Goal: Task Accomplishment & Management: Manage account settings

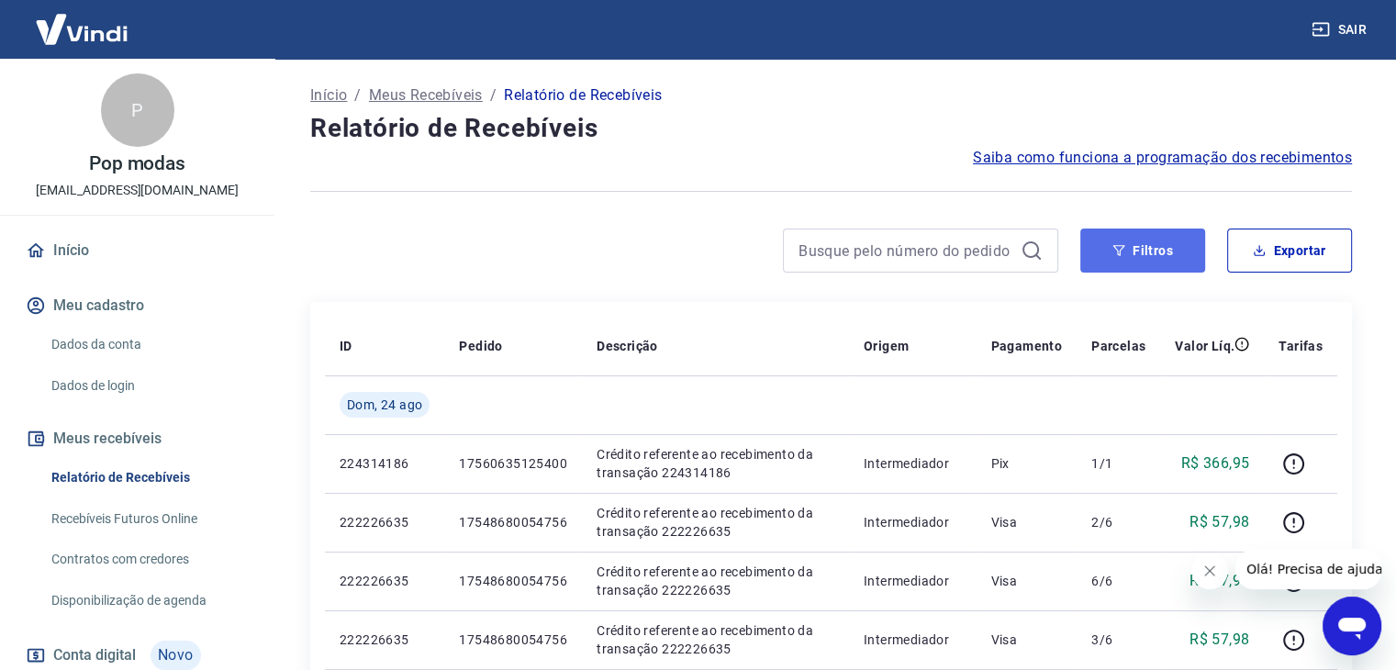
drag, startPoint x: 1067, startPoint y: 133, endPoint x: 1131, endPoint y: 264, distance: 146.1
click at [1161, 256] on button "Filtros" at bounding box center [1142, 251] width 125 height 44
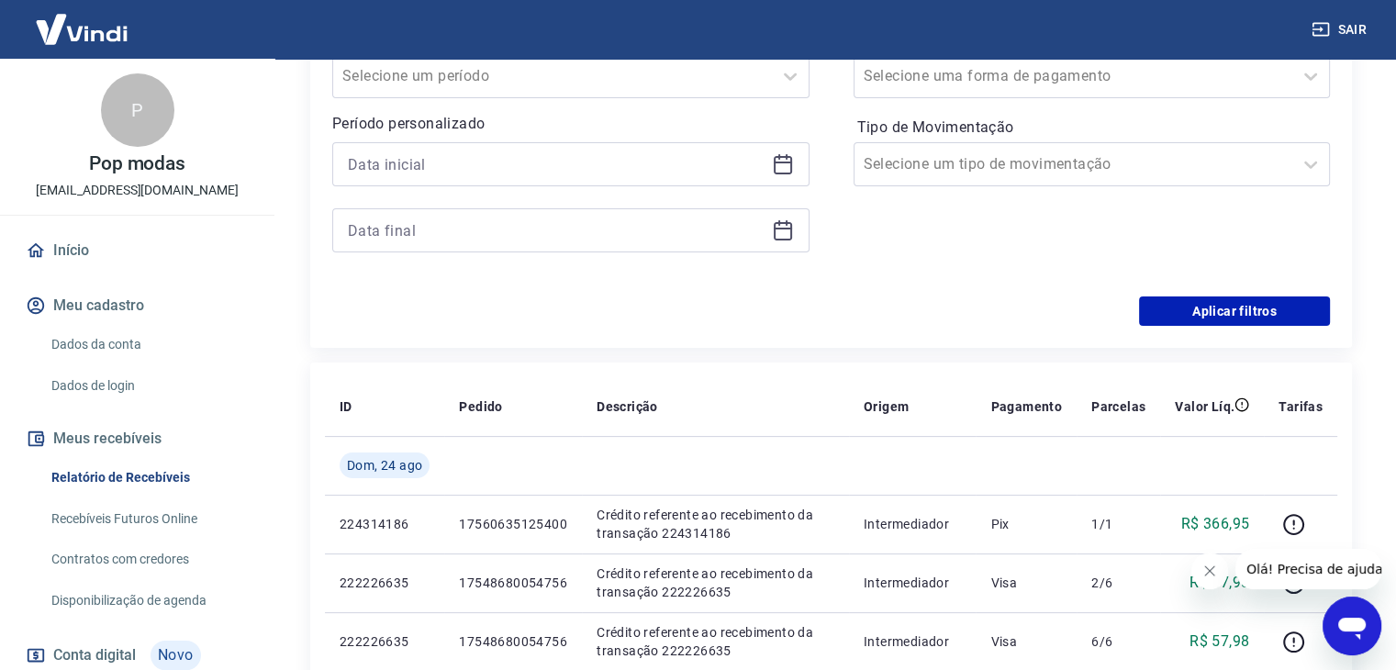
scroll to position [353, 0]
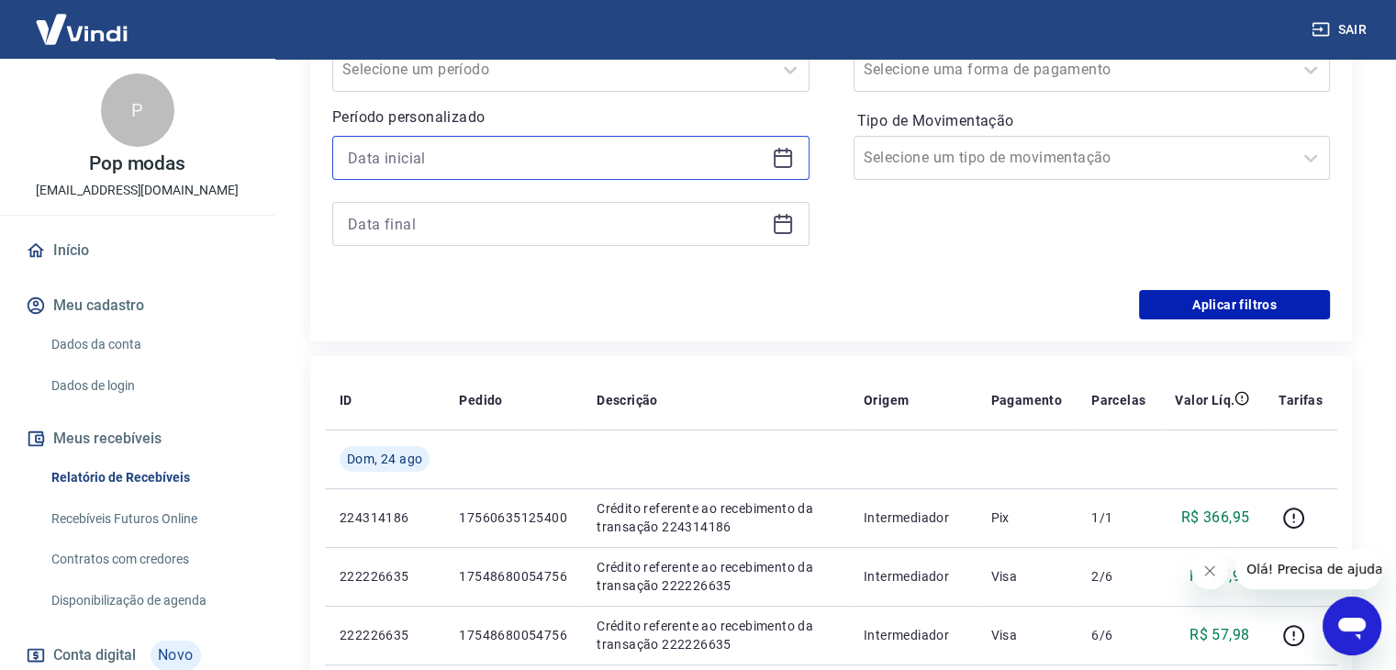
click at [604, 147] on input at bounding box center [556, 158] width 417 height 28
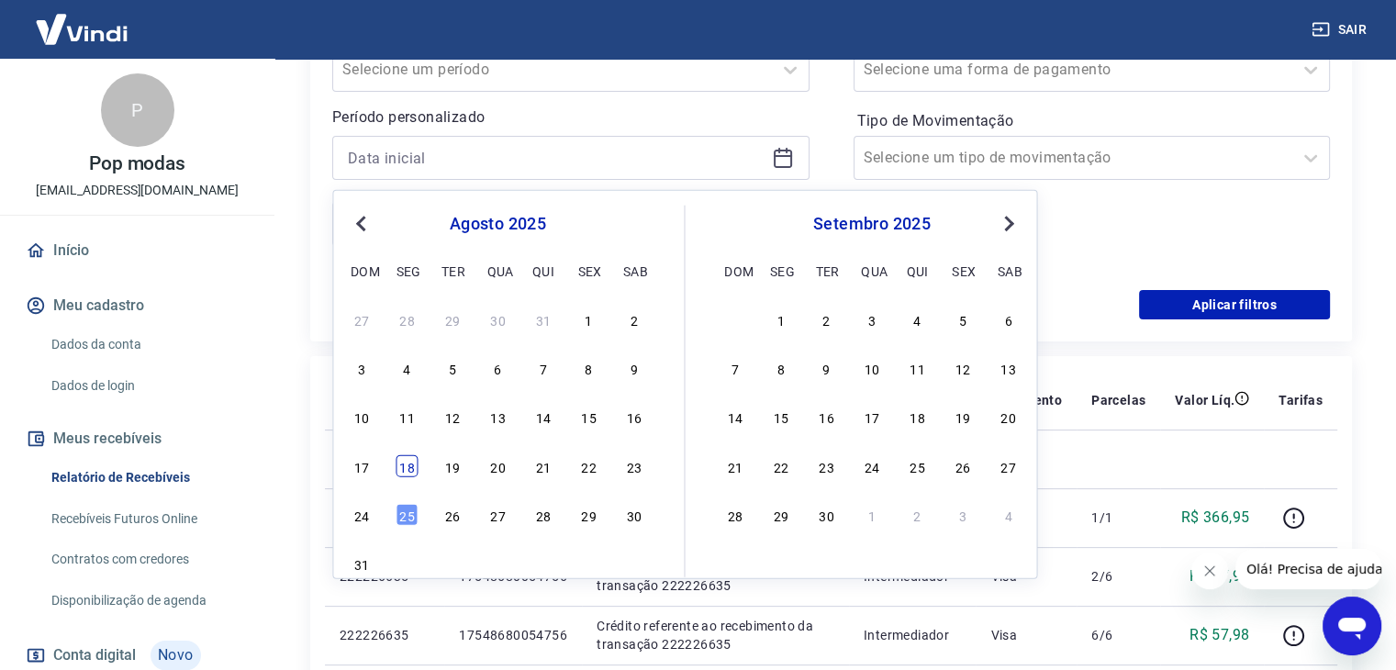
click at [409, 466] on div "18" at bounding box center [408, 465] width 22 height 22
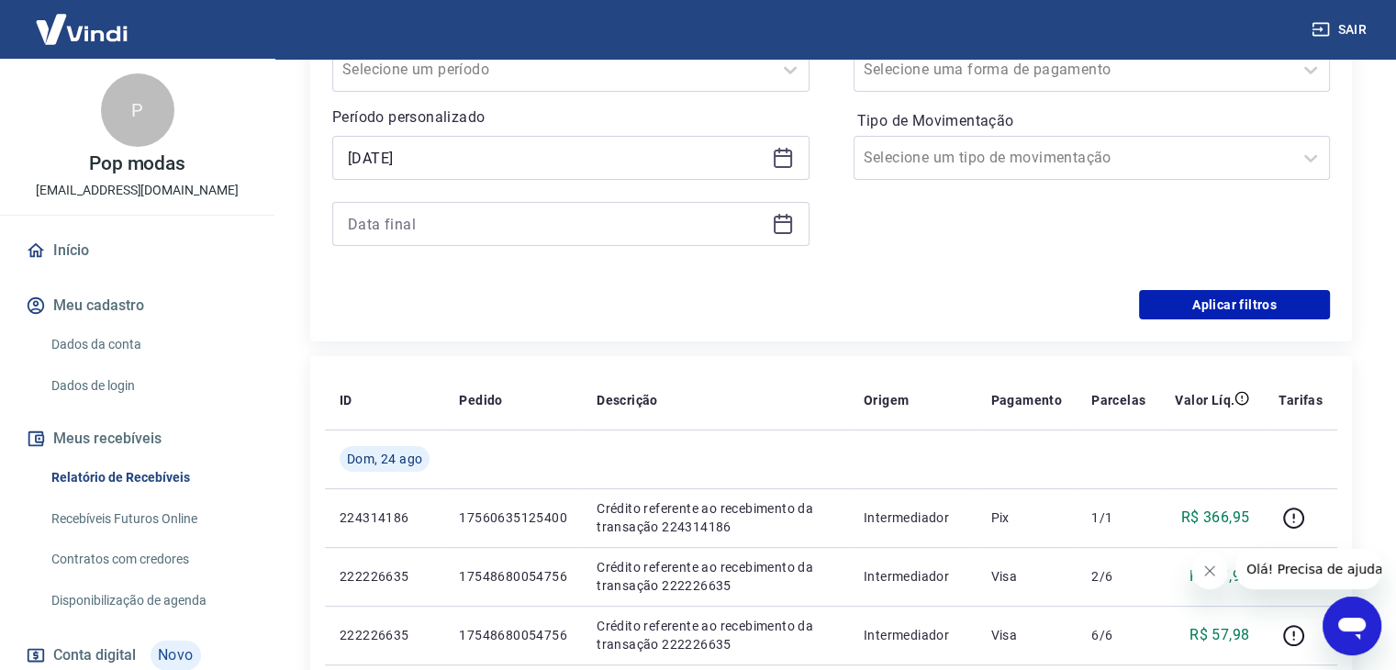
type input "[DATE]"
click at [417, 231] on input at bounding box center [556, 224] width 417 height 28
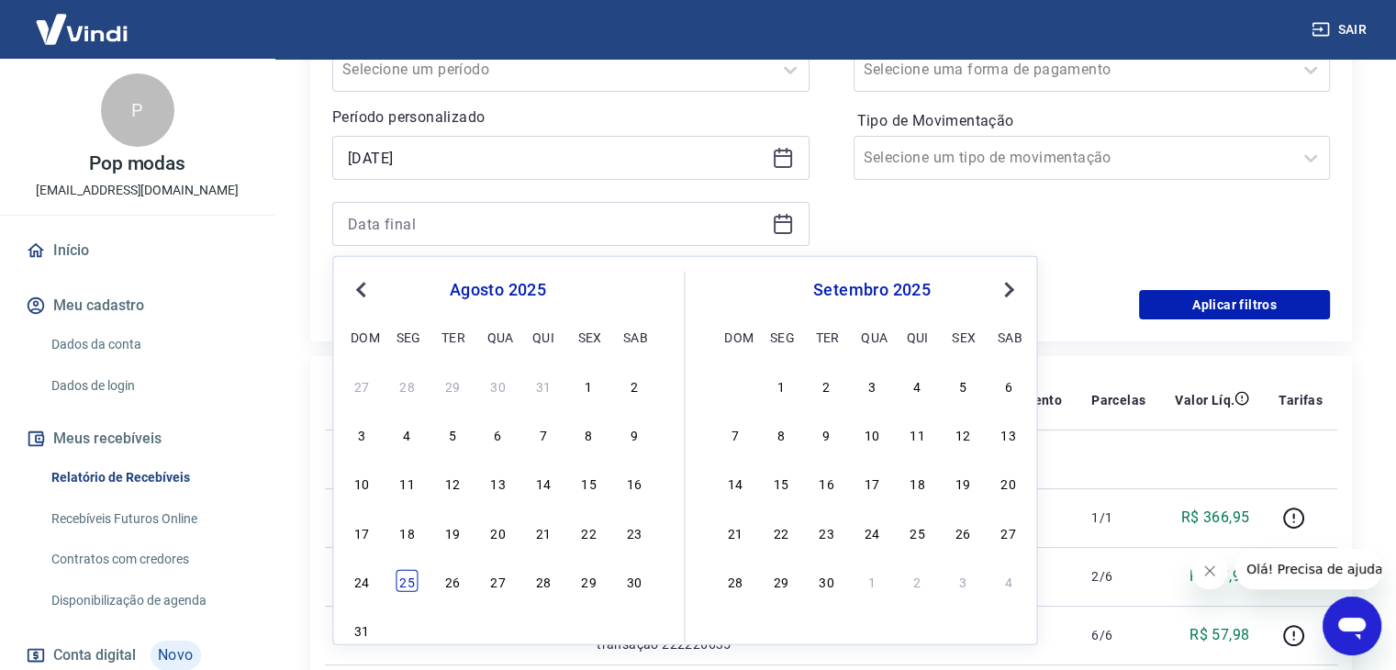
click at [409, 584] on div "25" at bounding box center [408, 581] width 22 height 22
type input "[DATE]"
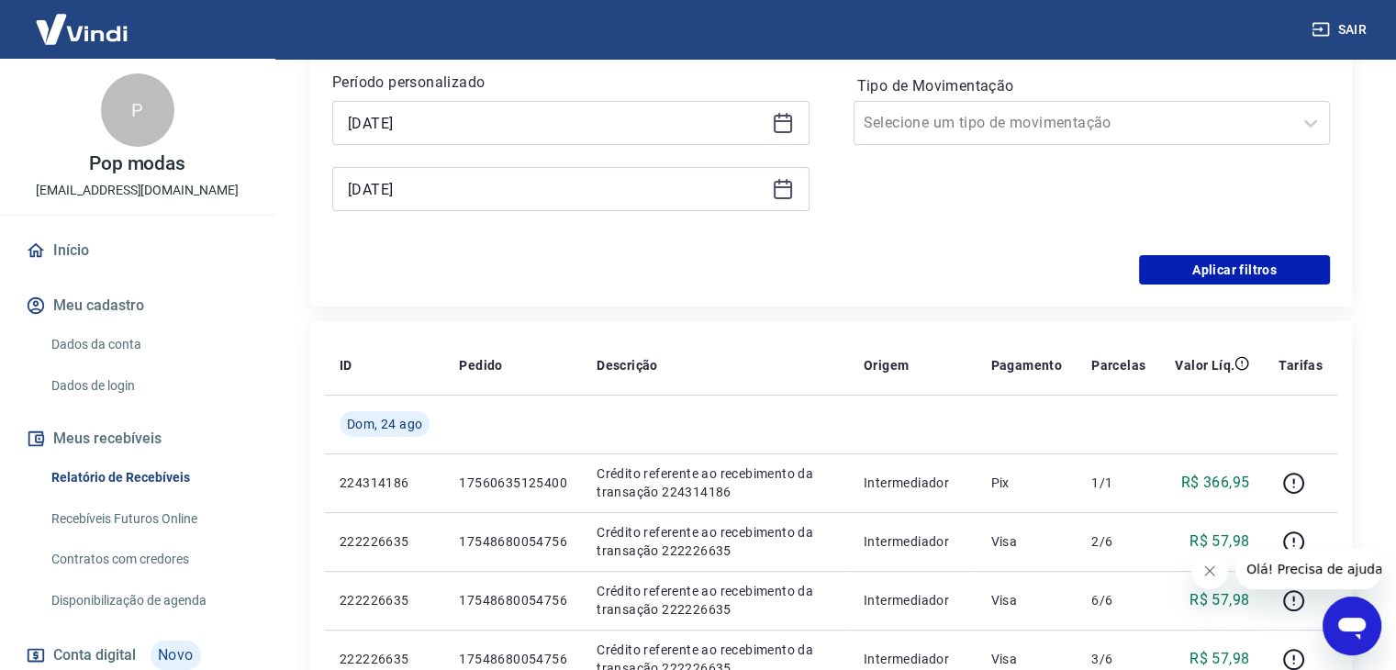
scroll to position [390, 0]
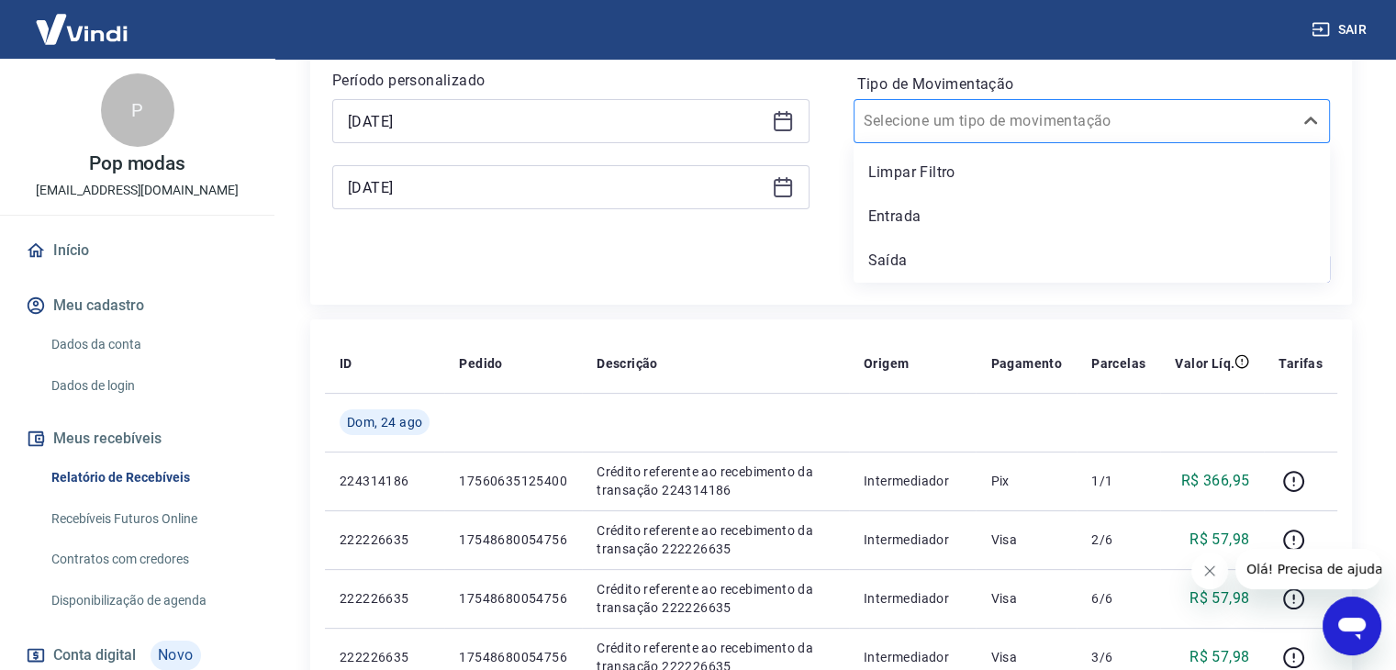
click at [987, 128] on input "Tipo de Movimentação" at bounding box center [956, 121] width 185 height 22
click at [944, 274] on div "Saída" at bounding box center [1092, 260] width 477 height 37
click at [889, 262] on div "Aplicar filtros" at bounding box center [831, 267] width 998 height 29
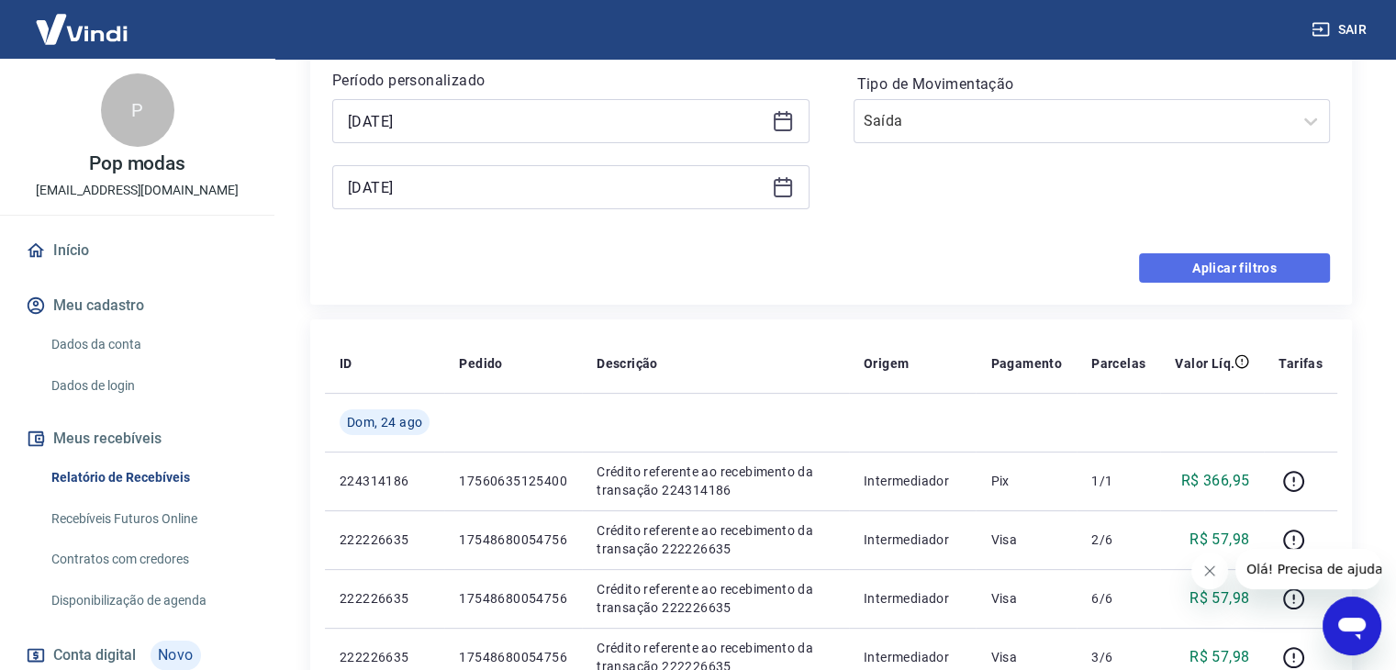
click at [1193, 258] on button "Aplicar filtros" at bounding box center [1234, 267] width 191 height 29
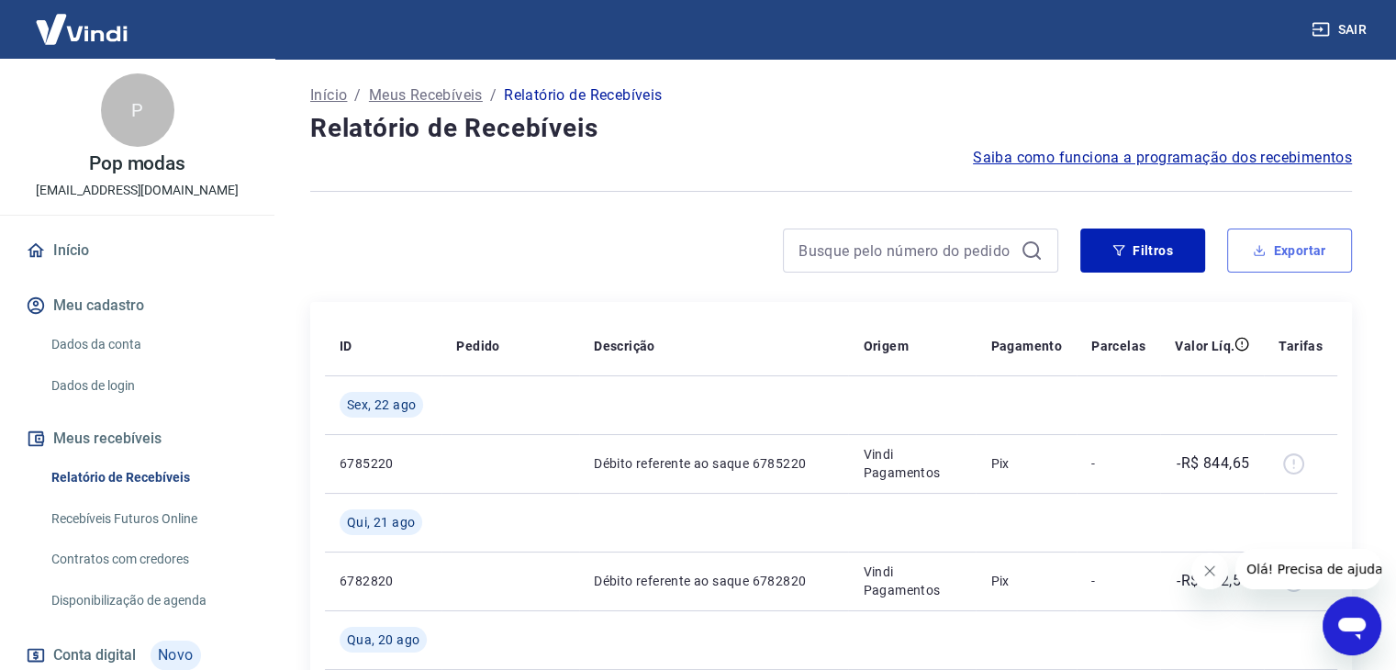
click at [1269, 265] on button "Exportar" at bounding box center [1289, 251] width 125 height 44
type input "[DATE]"
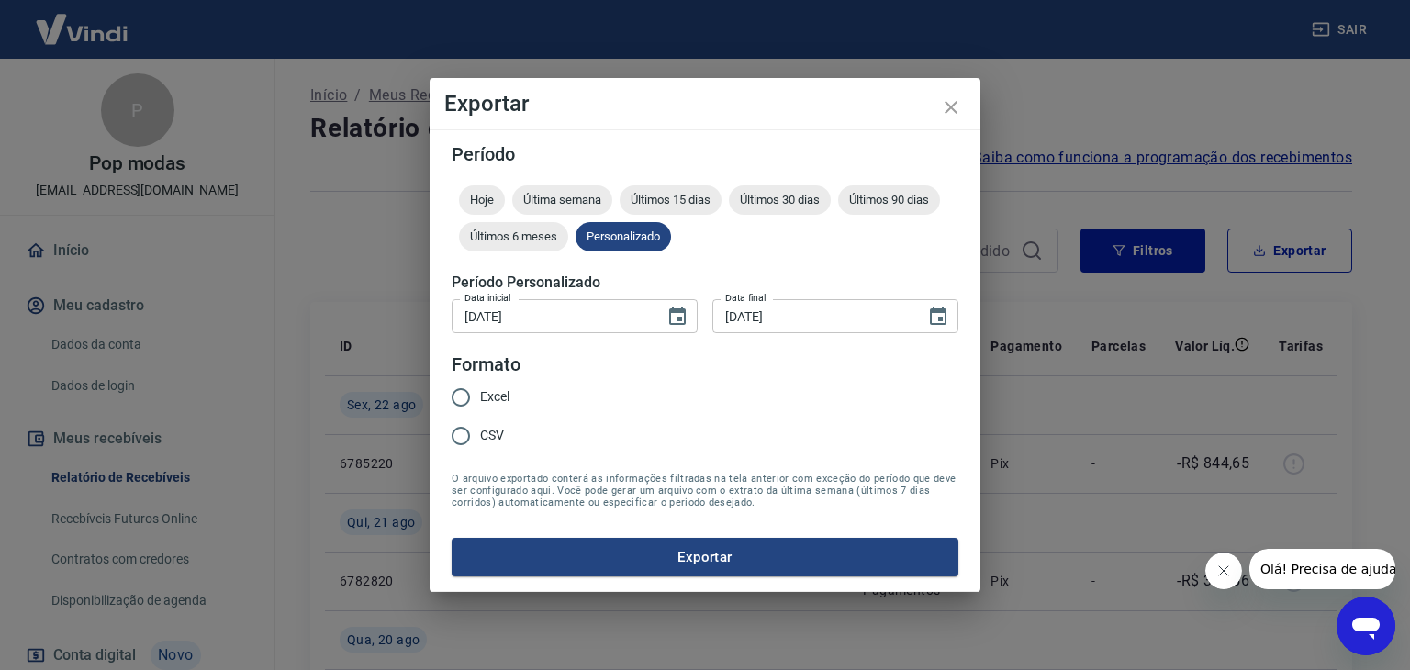
click at [496, 400] on span "Excel" at bounding box center [494, 396] width 29 height 19
click at [480, 400] on input "Excel" at bounding box center [460, 397] width 39 height 39
radio input "true"
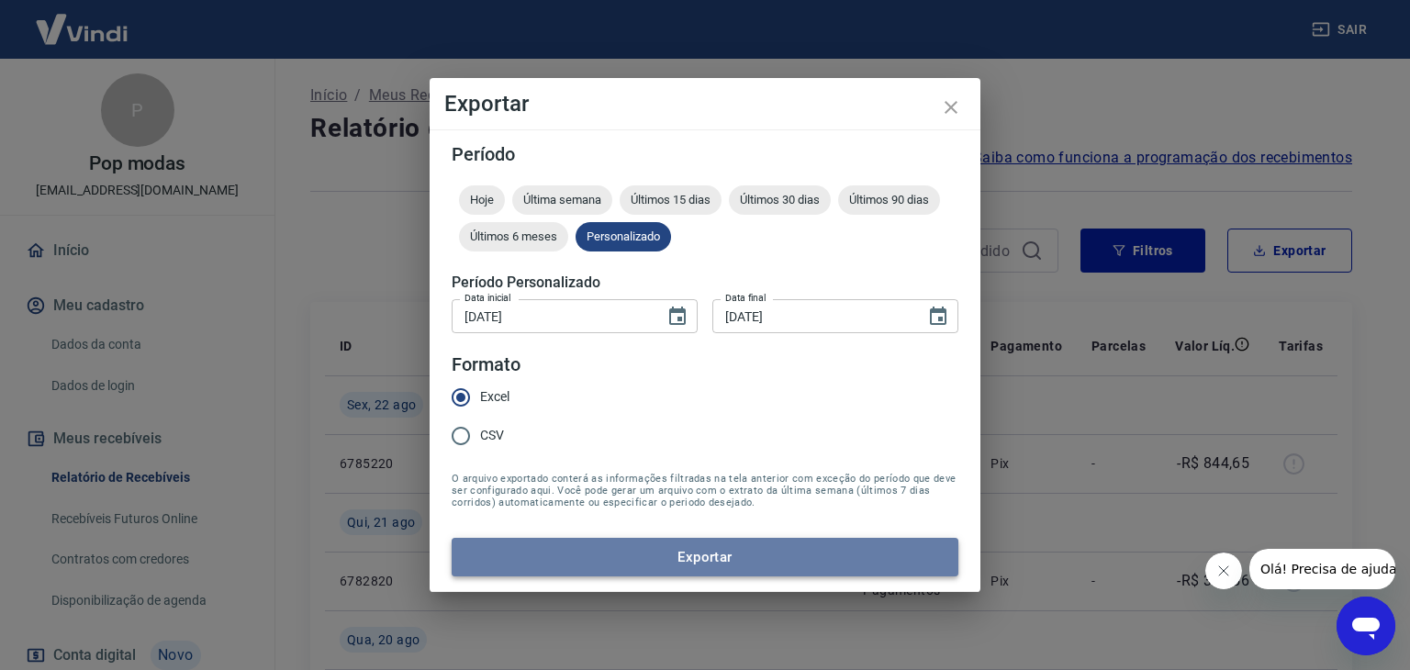
click at [624, 553] on button "Exportar" at bounding box center [705, 557] width 507 height 39
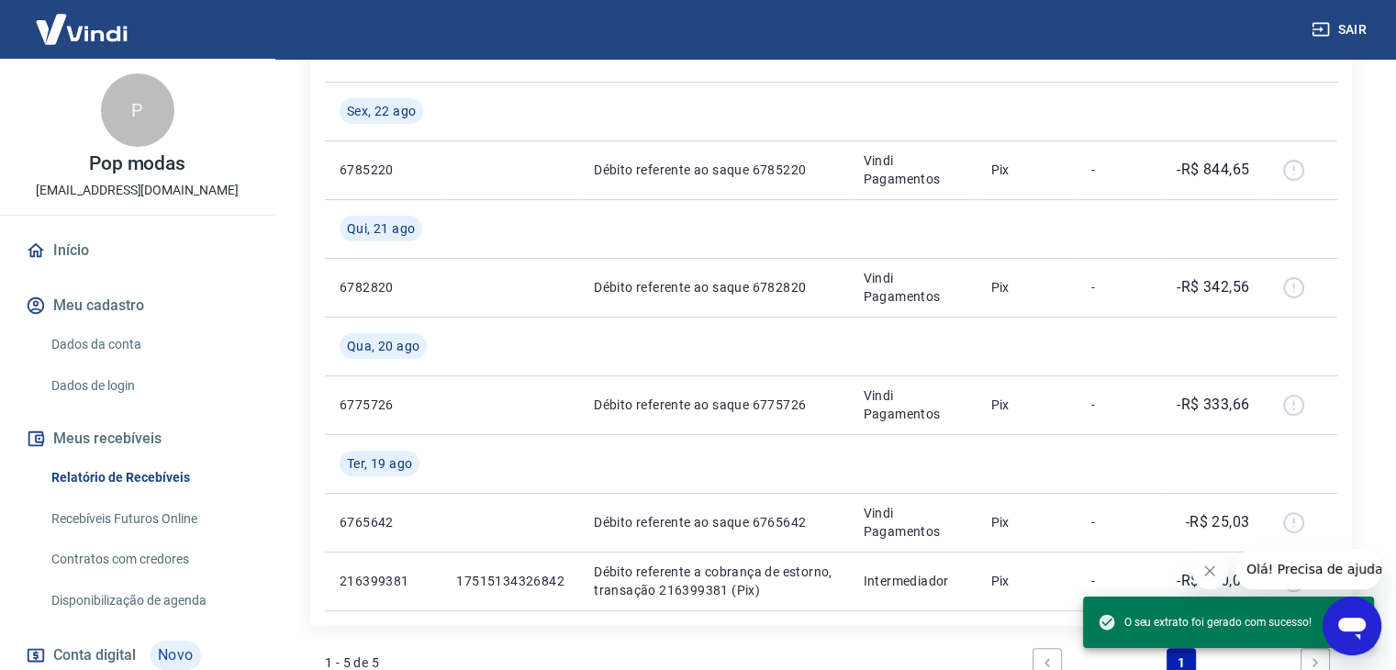
scroll to position [366, 0]
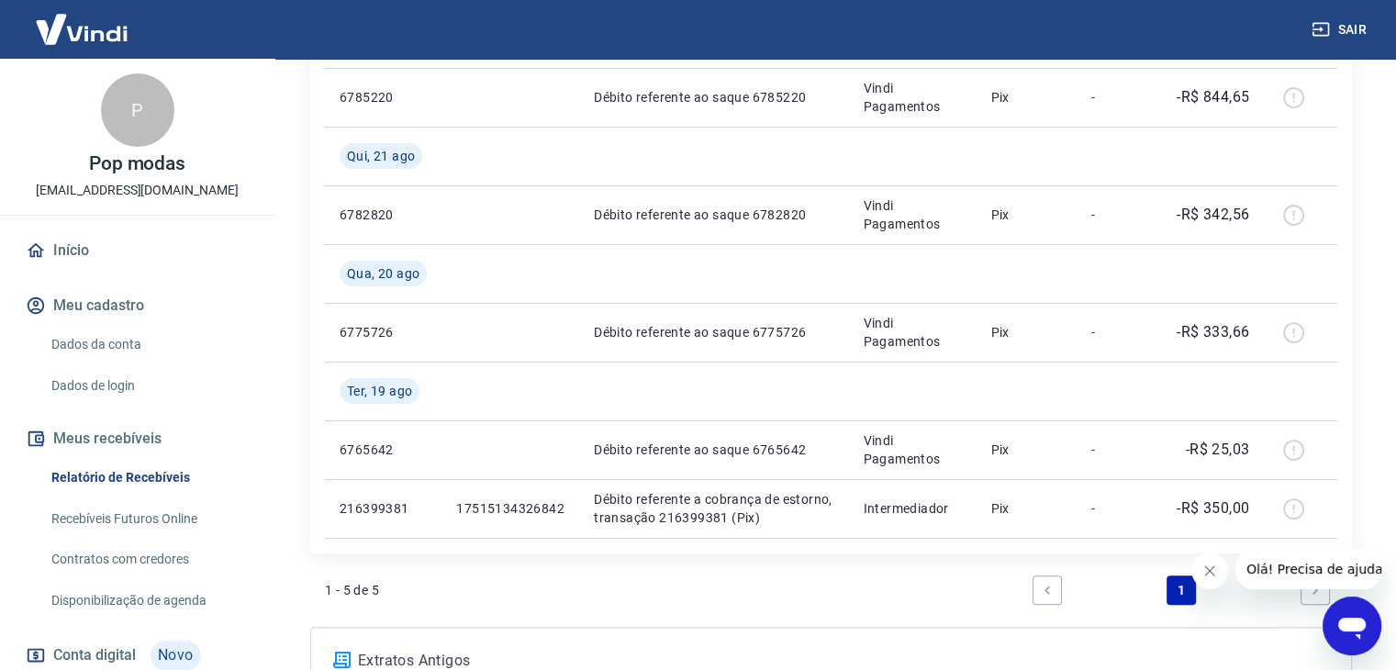
click at [1200, 567] on button "Fechar mensagem da empresa" at bounding box center [1209, 571] width 37 height 37
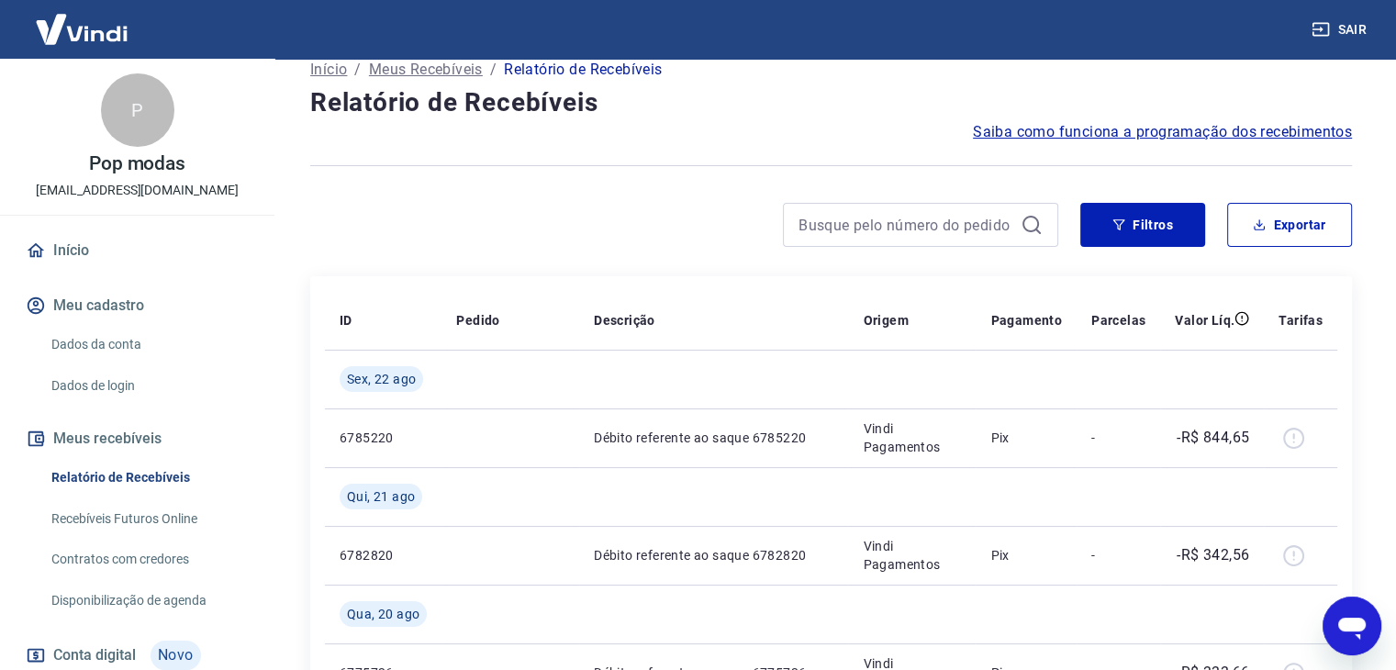
scroll to position [0, 0]
